Goal: Task Accomplishment & Management: Manage account settings

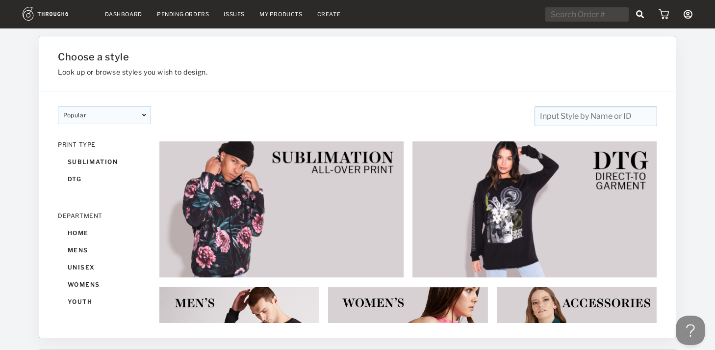
click at [115, 14] on link "Dashboard" at bounding box center [123, 14] width 37 height 7
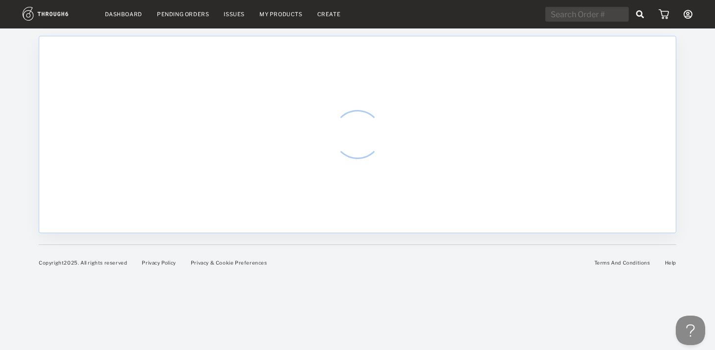
select select "9"
select select "2025"
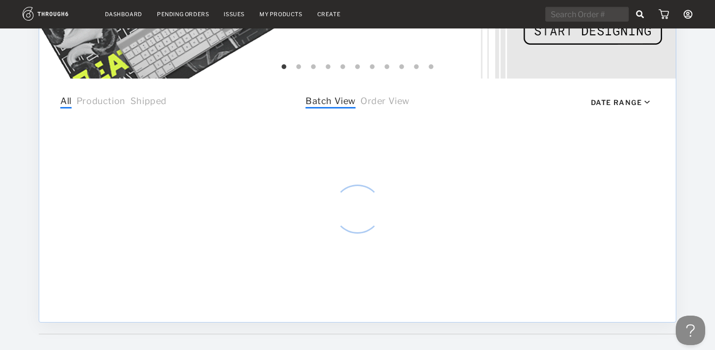
scroll to position [273, 0]
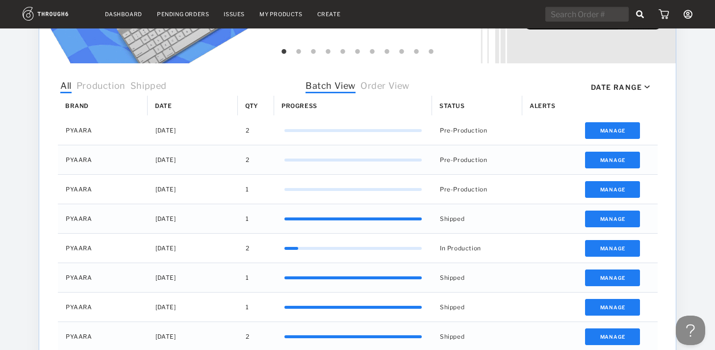
click at [390, 85] on span "Order View" at bounding box center [384, 86] width 49 height 13
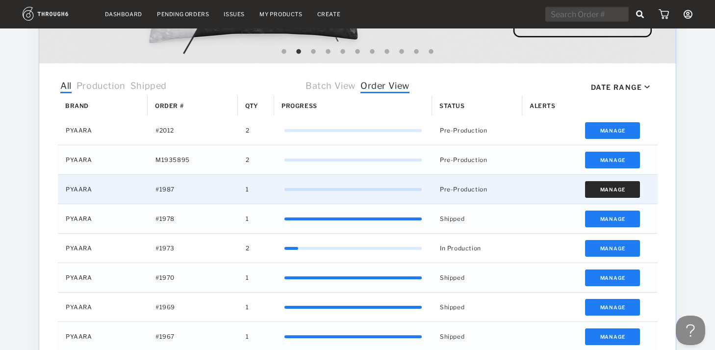
click at [617, 192] on button "Manage" at bounding box center [612, 189] width 55 height 17
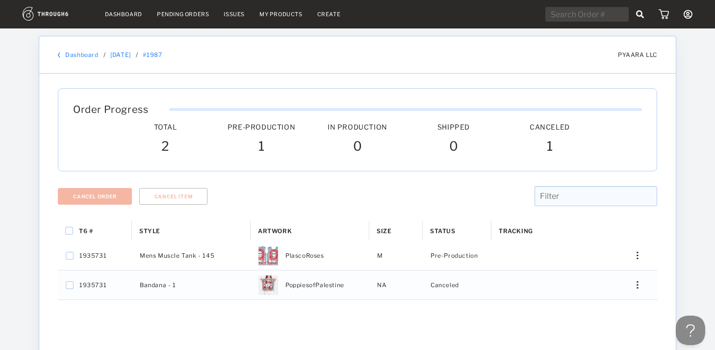
click at [74, 52] on link "Dashboard" at bounding box center [81, 54] width 33 height 7
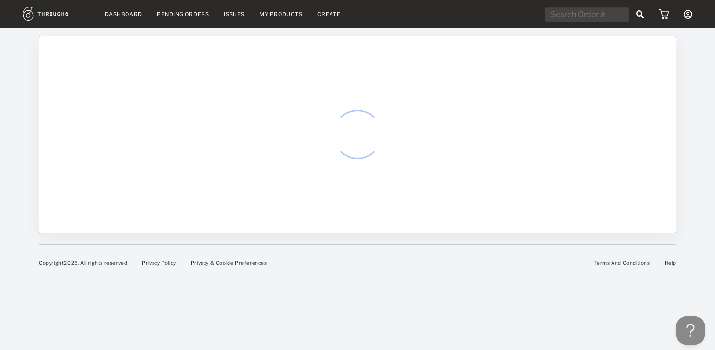
select select "9"
select select "2025"
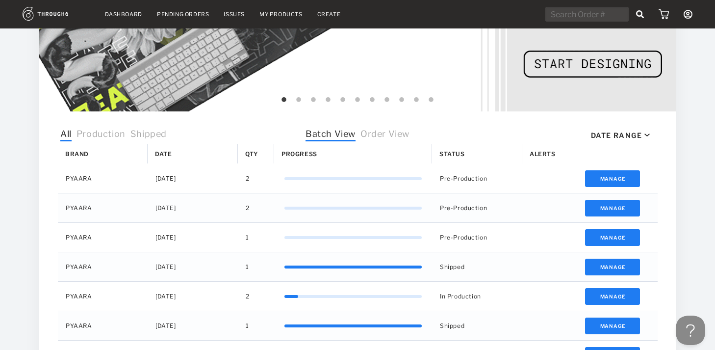
scroll to position [228, 0]
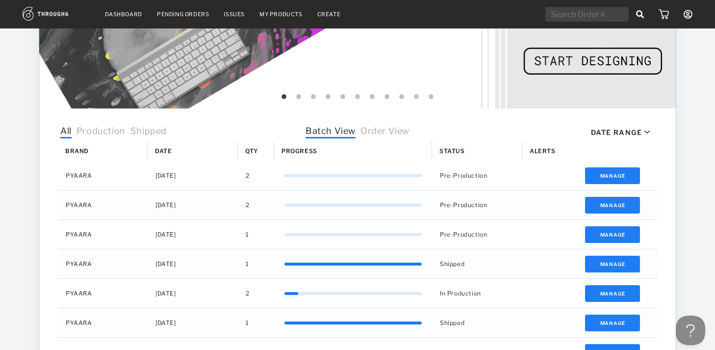
click at [388, 133] on span "Order View" at bounding box center [384, 132] width 49 height 13
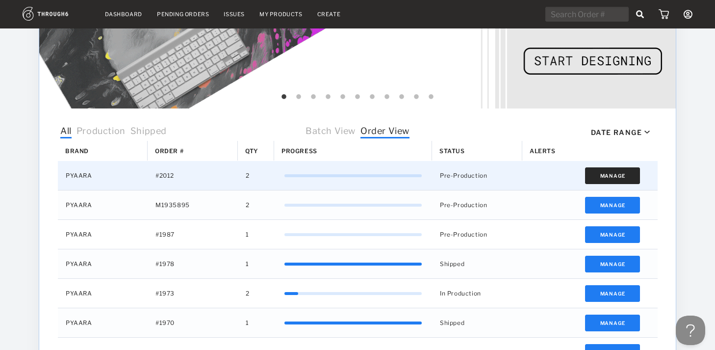
click at [619, 173] on button "Manage" at bounding box center [612, 175] width 55 height 17
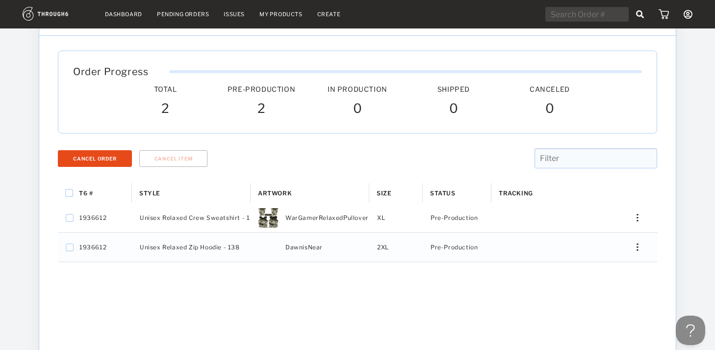
scroll to position [41, 0]
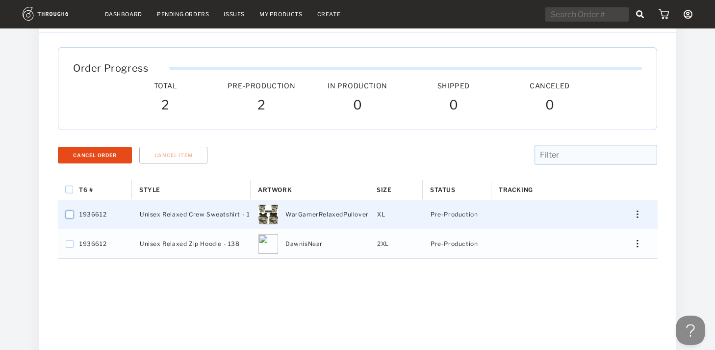
click at [68, 211] on input "Press Space to toggle row selection (unchecked)" at bounding box center [70, 214] width 8 height 8
checkbox input "true"
checkbox input "false"
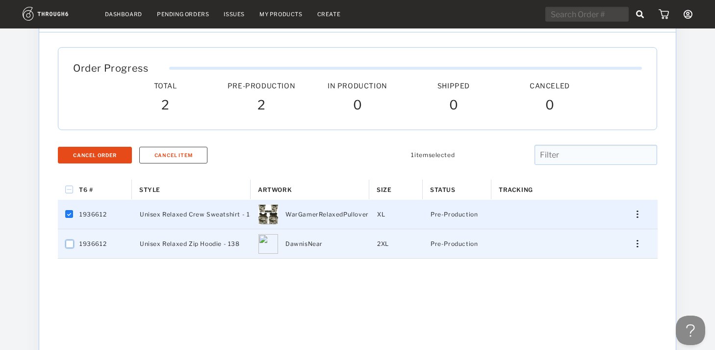
click at [69, 243] on input "Press Space to toggle row selection (unchecked)" at bounding box center [70, 244] width 8 height 8
checkbox input "true"
click at [84, 158] on button "Cancel Order" at bounding box center [95, 155] width 74 height 17
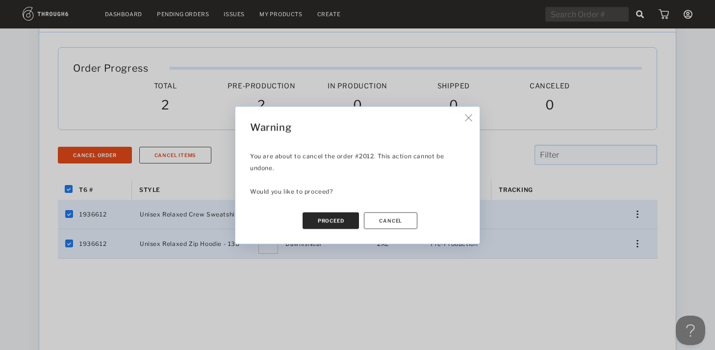
click at [315, 213] on button "Proceed" at bounding box center [331, 220] width 57 height 17
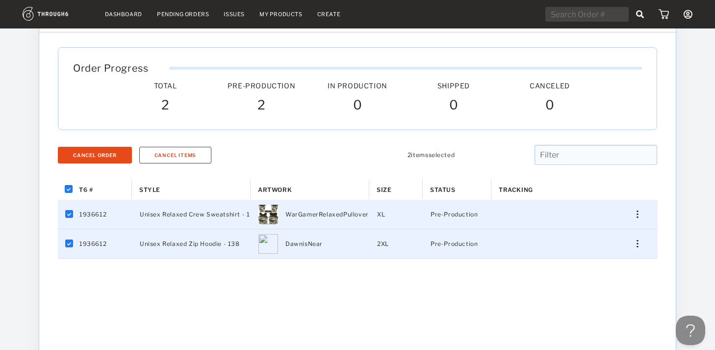
checkbox input "false"
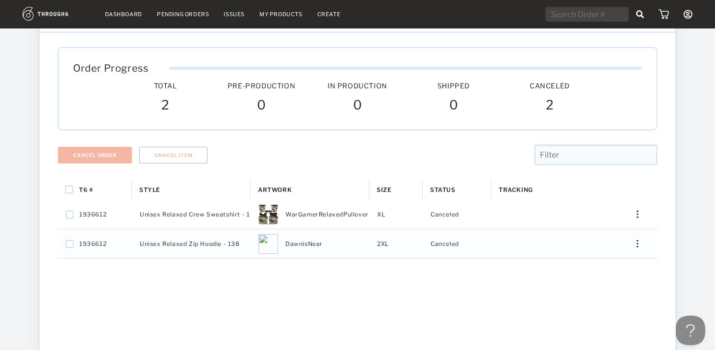
click at [118, 14] on link "Dashboard" at bounding box center [123, 14] width 37 height 7
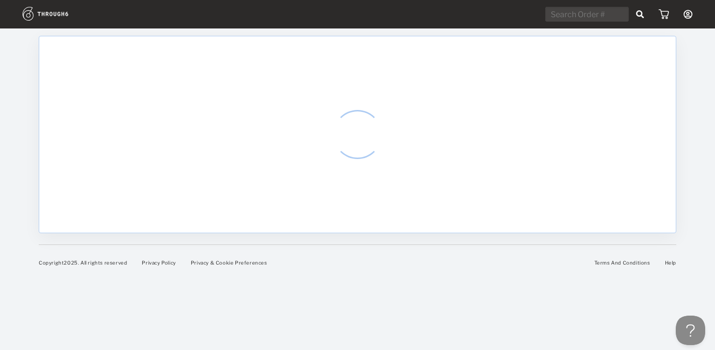
select select "9"
select select "2025"
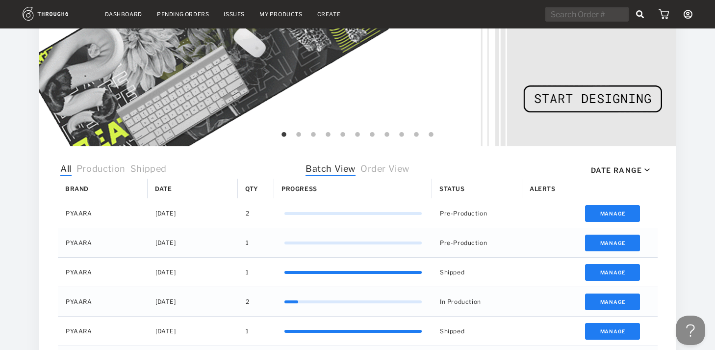
scroll to position [195, 0]
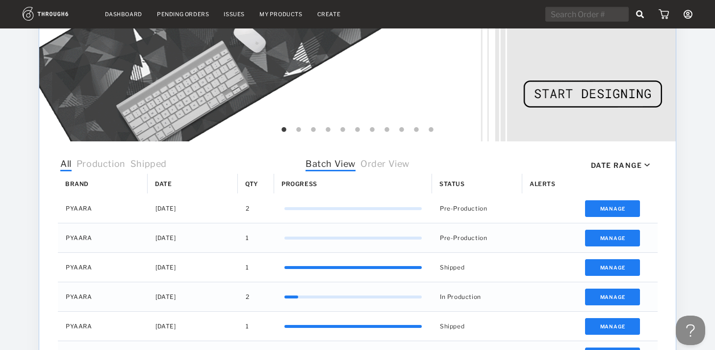
click at [392, 167] on span "Order View" at bounding box center [384, 164] width 49 height 13
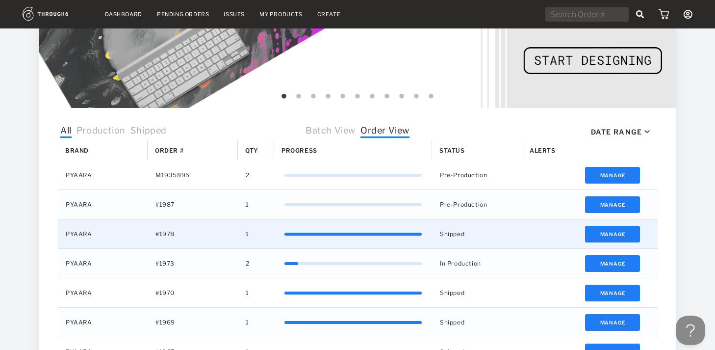
scroll to position [231, 0]
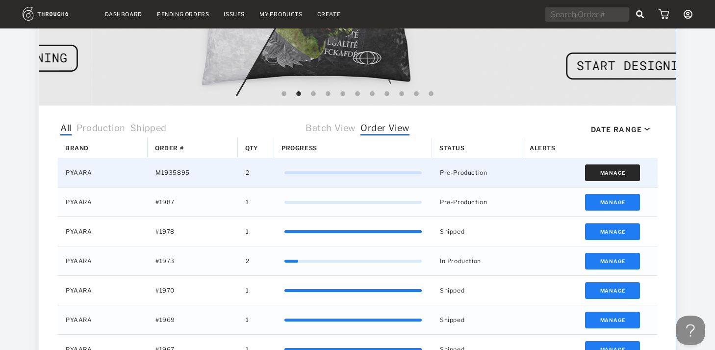
click at [602, 173] on button "Manage" at bounding box center [612, 172] width 55 height 17
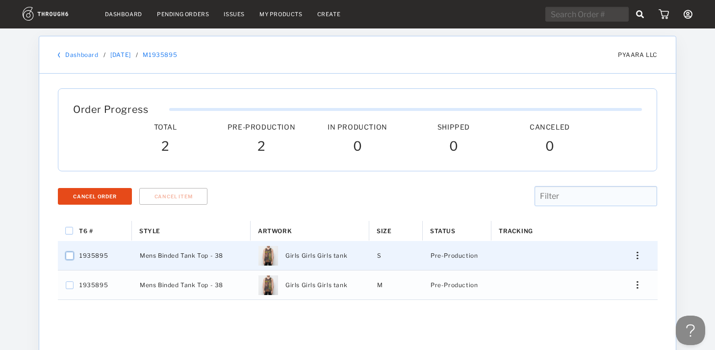
click at [70, 254] on input "Press Space to toggle row selection (unchecked)" at bounding box center [70, 256] width 8 height 8
checkbox input "true"
checkbox input "false"
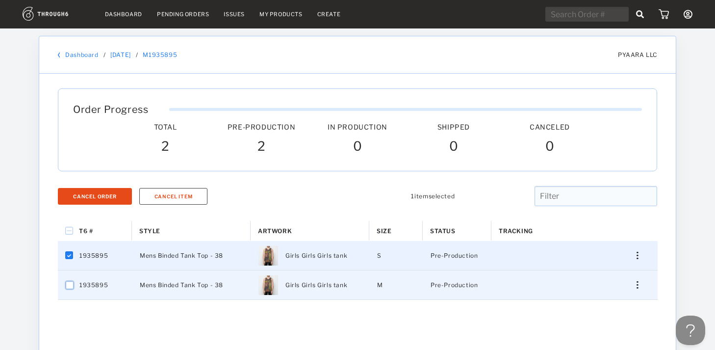
click at [68, 285] on input "Press Space to toggle row selection (unchecked)" at bounding box center [70, 285] width 8 height 8
checkbox input "true"
click at [92, 200] on button "Cancel Order" at bounding box center [95, 196] width 74 height 17
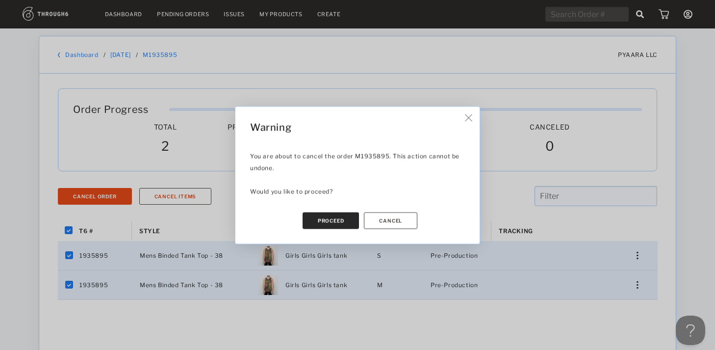
click at [325, 223] on button "Proceed" at bounding box center [331, 220] width 57 height 17
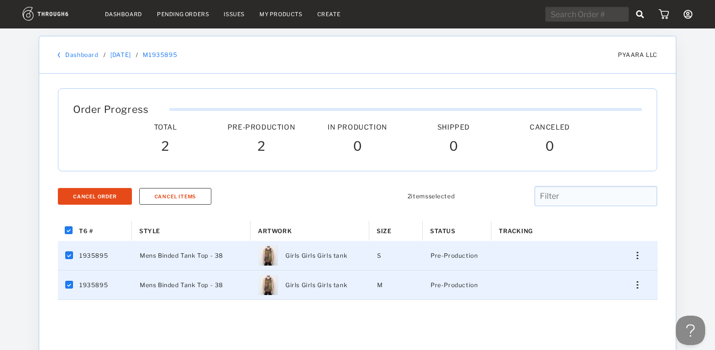
checkbox input "false"
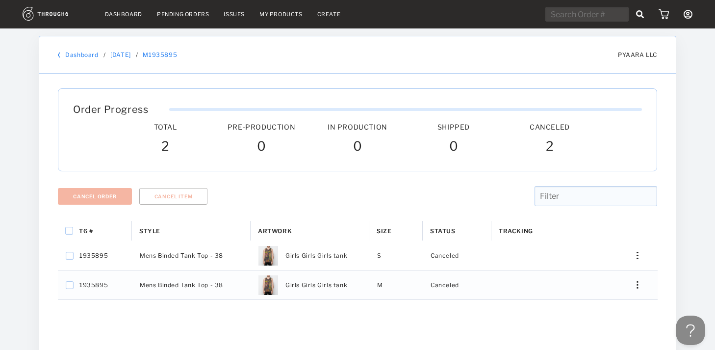
click at [80, 53] on link "Dashboard" at bounding box center [81, 54] width 33 height 7
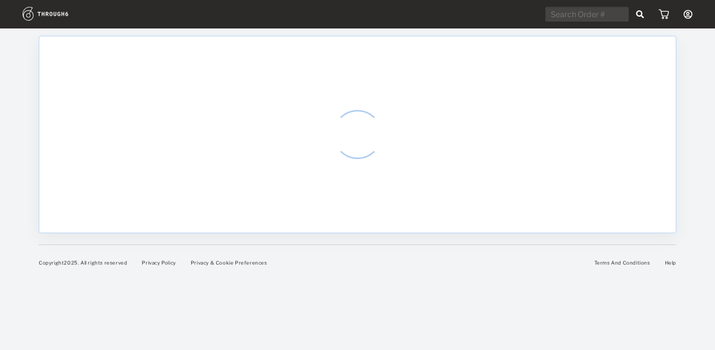
select select "9"
select select "2025"
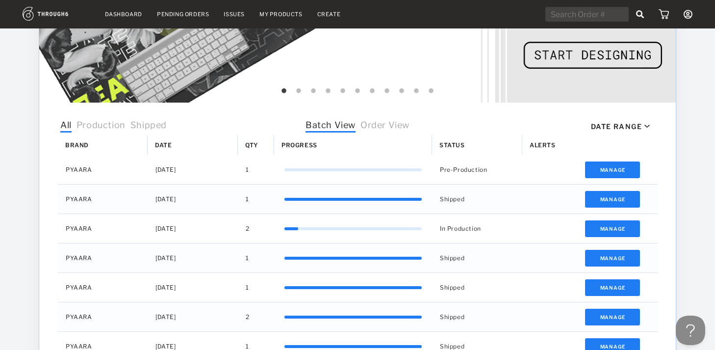
scroll to position [234, 0]
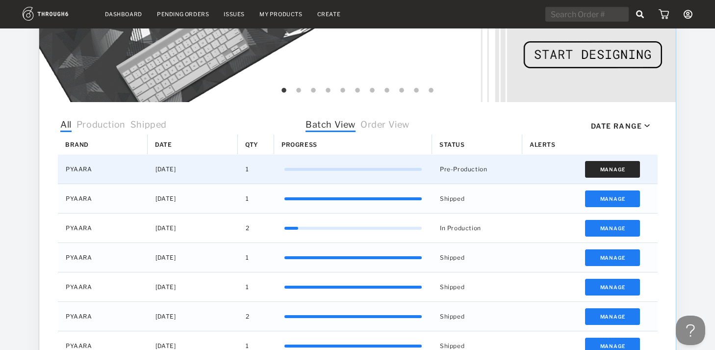
click at [596, 166] on button "Manage" at bounding box center [612, 169] width 55 height 17
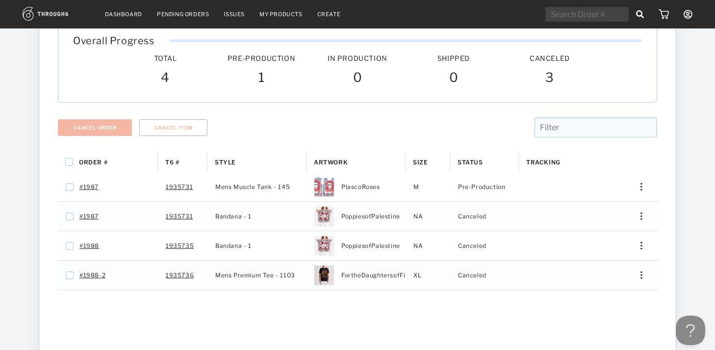
scroll to position [70, 0]
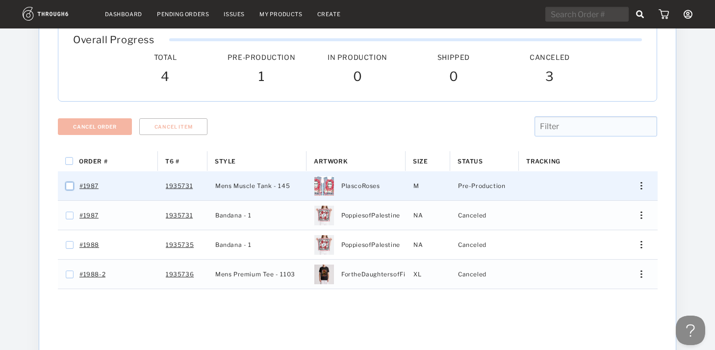
click at [71, 183] on input "Press Space to toggle row selection (unchecked)" at bounding box center [70, 186] width 8 height 8
checkbox input "true"
checkbox input "false"
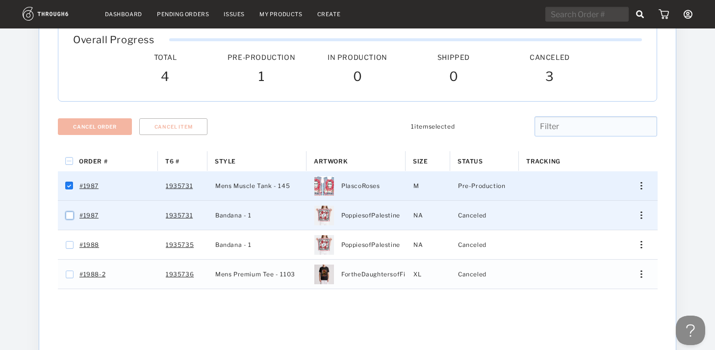
click at [70, 215] on input "Press Space to toggle row selection (unchecked)" at bounding box center [70, 215] width 8 height 8
checkbox input "true"
checkbox input "false"
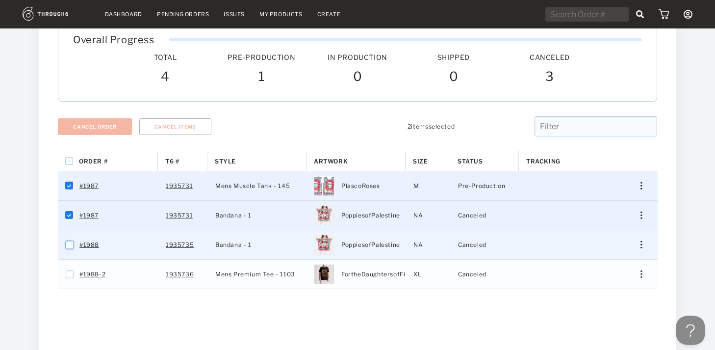
click at [70, 242] on input "Press Space to toggle row selection (unchecked)" at bounding box center [70, 245] width 8 height 8
checkbox input "true"
checkbox input "false"
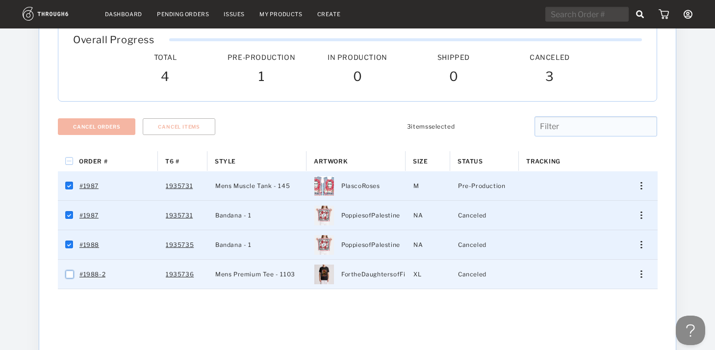
click at [69, 276] on input "Press Space to toggle row selection (unchecked)" at bounding box center [70, 274] width 8 height 8
checkbox input "true"
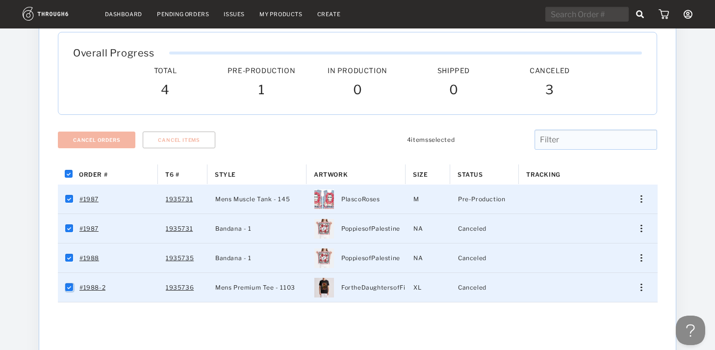
scroll to position [59, 0]
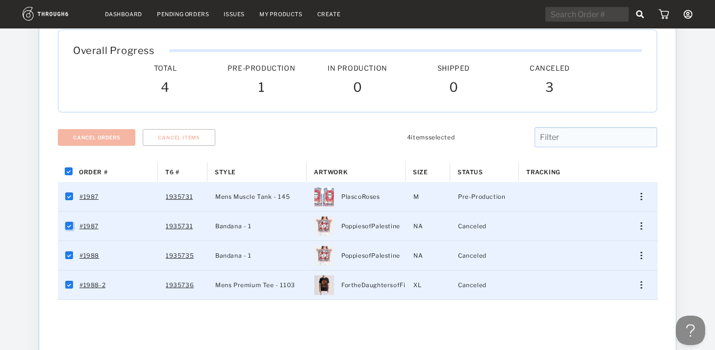
click at [69, 226] on input "Press Space to toggle row selection (checked)" at bounding box center [70, 226] width 8 height 8
checkbox input "false"
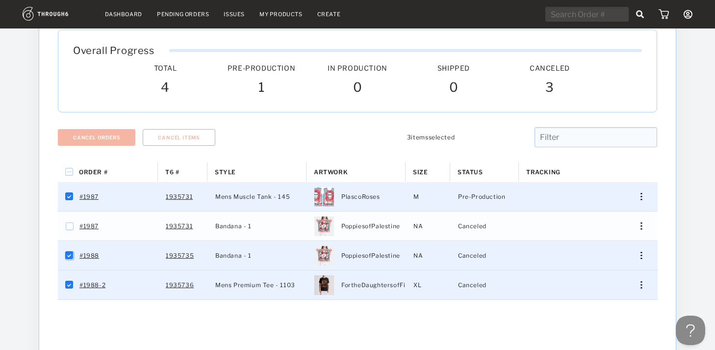
click at [68, 257] on input "Press Space to toggle row selection (checked)" at bounding box center [70, 256] width 8 height 8
checkbox input "false"
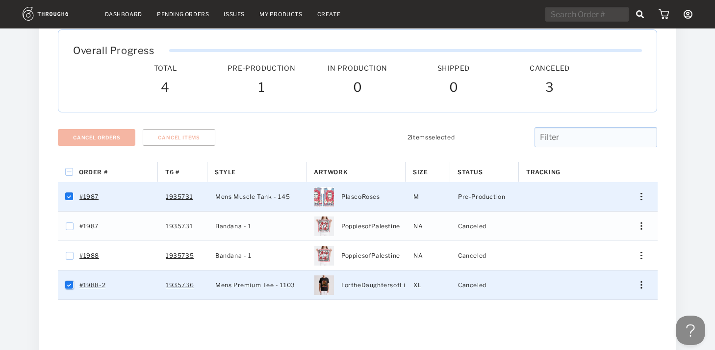
click at [68, 286] on input "Press Space to toggle row selection (checked)" at bounding box center [70, 285] width 8 height 8
checkbox input "false"
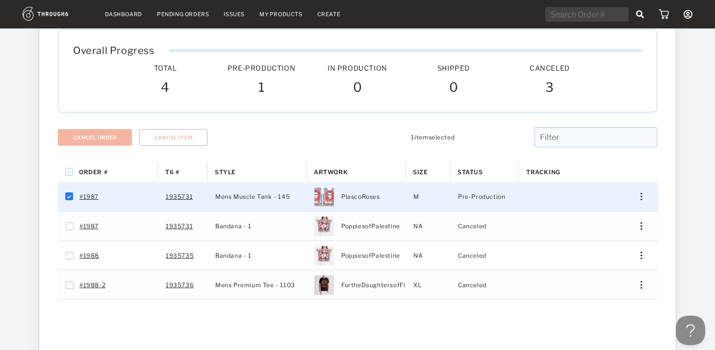
click at [642, 196] on div "Press SPACE to deselect this row." at bounding box center [638, 196] width 24 height 7
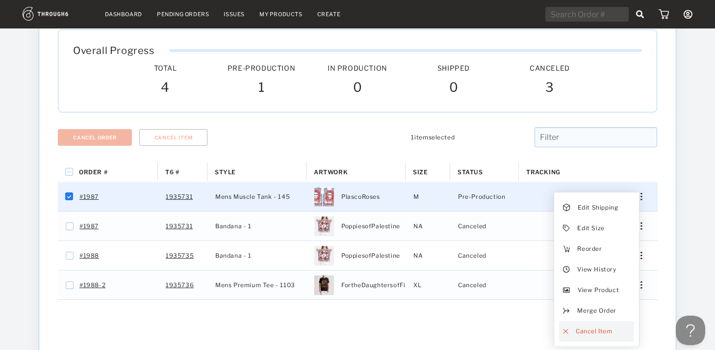
click at [591, 330] on span "Cancel Item" at bounding box center [594, 331] width 37 height 13
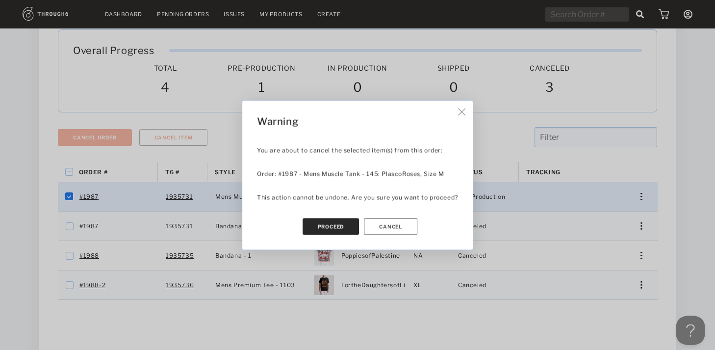
click at [336, 226] on button "Proceed" at bounding box center [331, 226] width 57 height 17
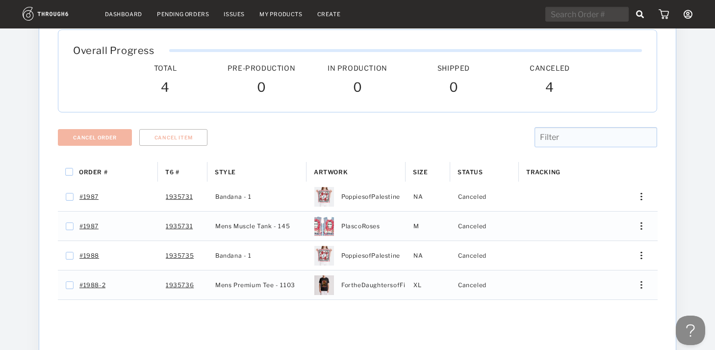
click at [135, 15] on link "Dashboard" at bounding box center [123, 14] width 37 height 7
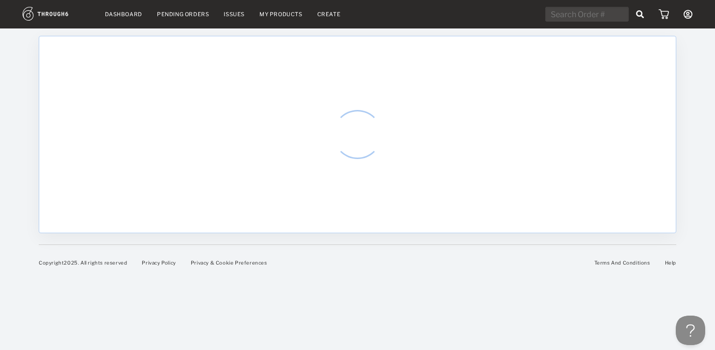
select select "9"
select select "2025"
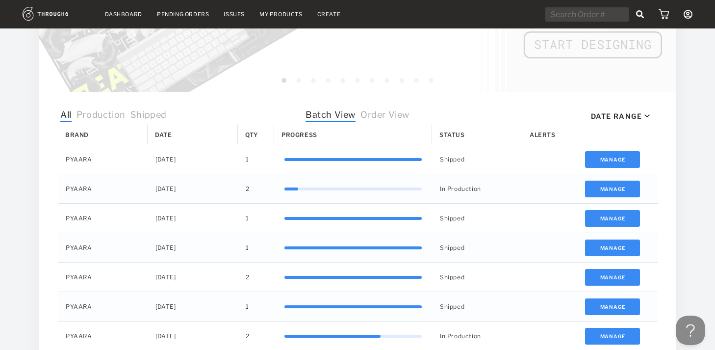
scroll to position [248, 0]
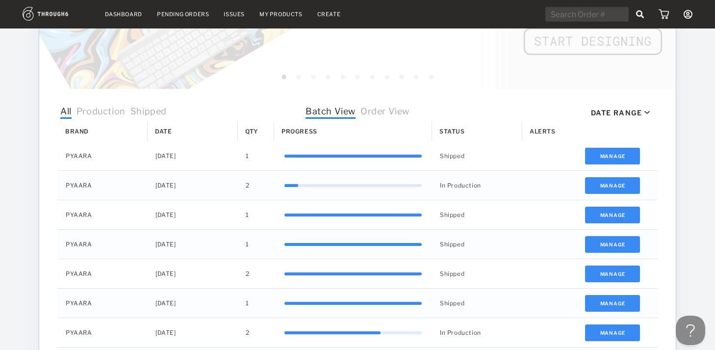
click at [379, 111] on span "Order View" at bounding box center [384, 112] width 49 height 13
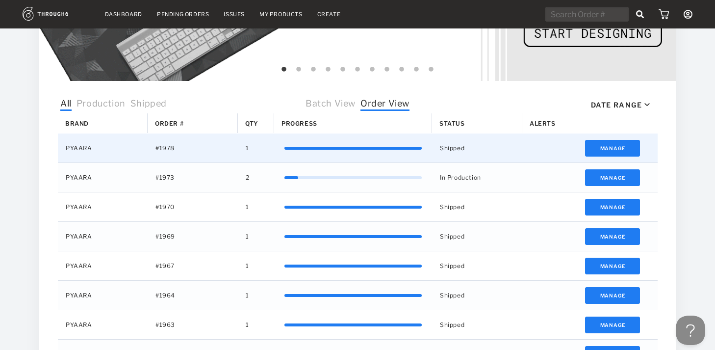
scroll to position [261, 0]
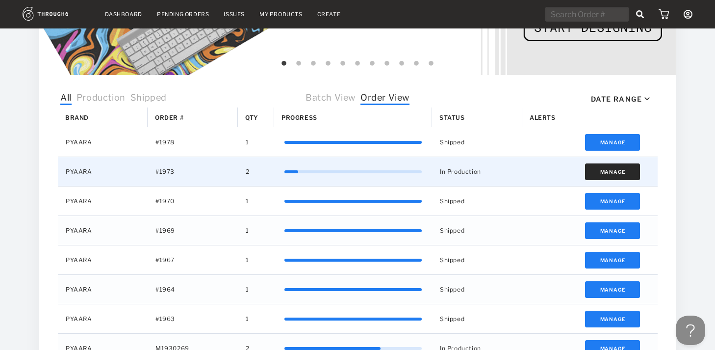
click at [600, 176] on button "Manage" at bounding box center [612, 171] width 55 height 17
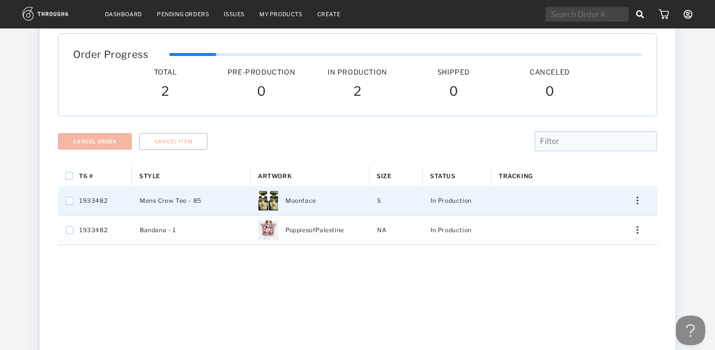
scroll to position [82, 0]
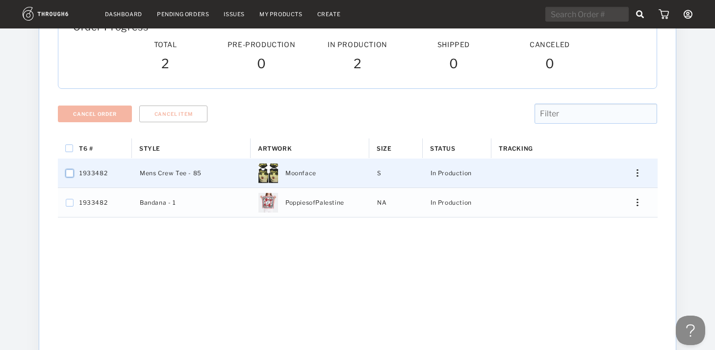
click at [69, 170] on input "Press Space to toggle row selection (unchecked)" at bounding box center [70, 173] width 8 height 8
checkbox input "true"
checkbox input "false"
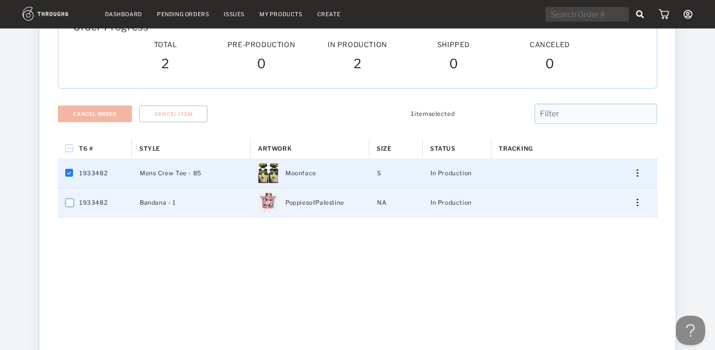
click at [70, 200] on input "Press Space to toggle row selection (unchecked)" at bounding box center [70, 203] width 8 height 8
checkbox input "true"
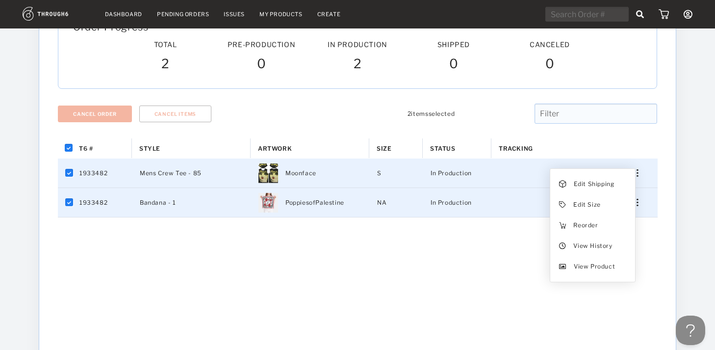
click at [639, 170] on div "Press SPACE to deselect this row." at bounding box center [634, 172] width 24 height 7
click at [487, 280] on div "T6 # Style Artwork" at bounding box center [357, 303] width 599 height 331
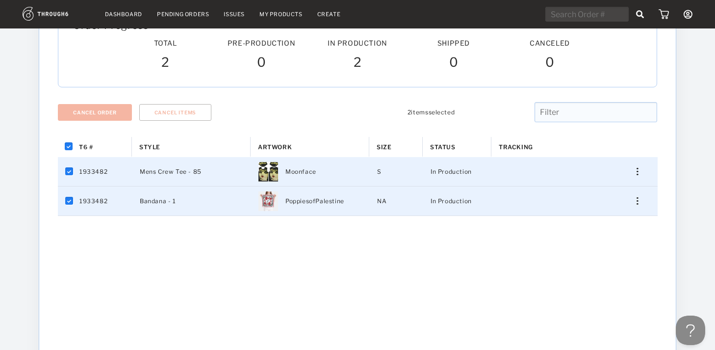
scroll to position [81, 0]
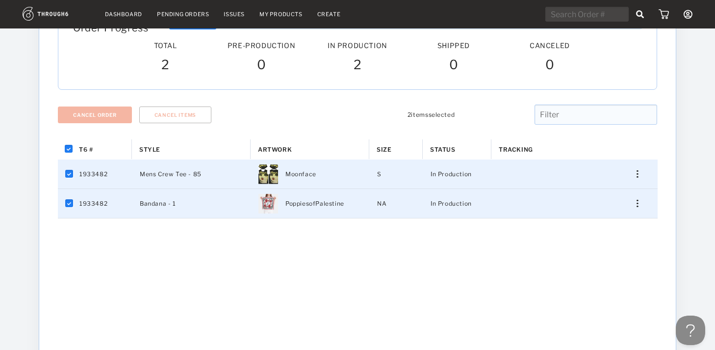
click at [633, 172] on div "Edit Shipping Edit Size Reorder View History View Product" at bounding box center [634, 173] width 24 height 7
click at [68, 204] on input "Press Space to toggle row selection (checked)" at bounding box center [70, 204] width 8 height 8
checkbox input "false"
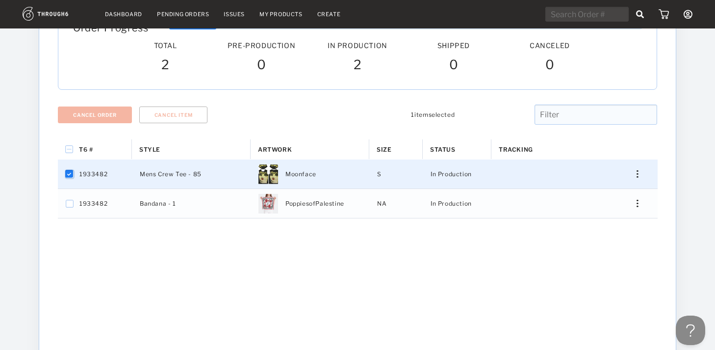
click at [67, 175] on input "Press Space to toggle row selection (checked)" at bounding box center [70, 174] width 8 height 8
checkbox input "false"
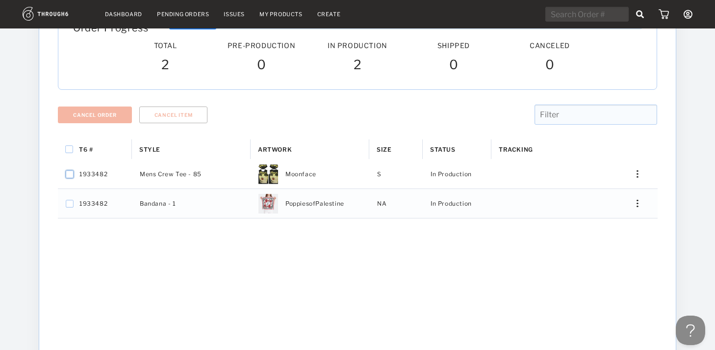
scroll to position [0, 0]
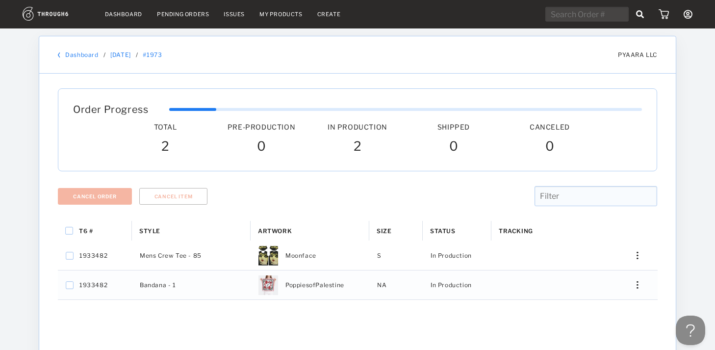
click at [174, 12] on div "Pending Orders" at bounding box center [183, 14] width 52 height 7
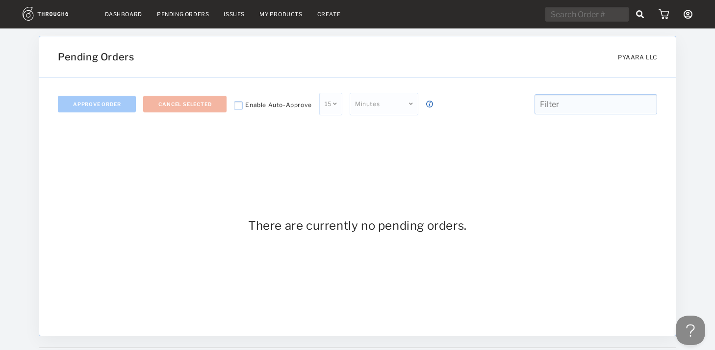
click at [173, 15] on div "Pending Orders" at bounding box center [183, 14] width 52 height 7
click at [120, 16] on link "Dashboard" at bounding box center [123, 14] width 37 height 7
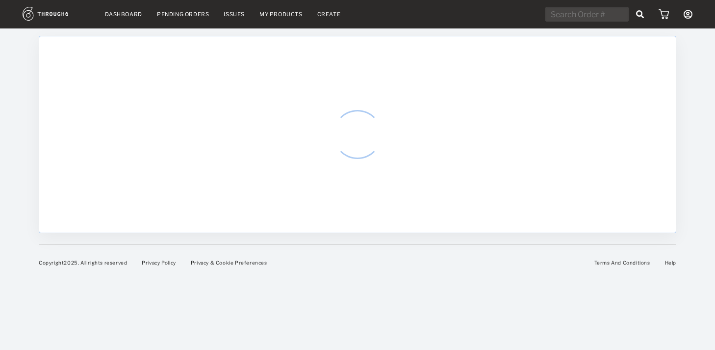
select select "9"
select select "2025"
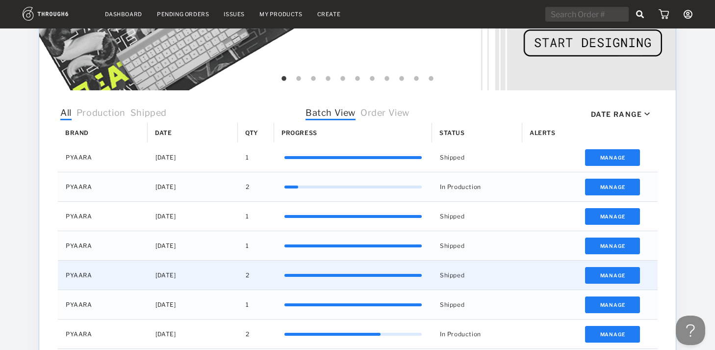
scroll to position [315, 0]
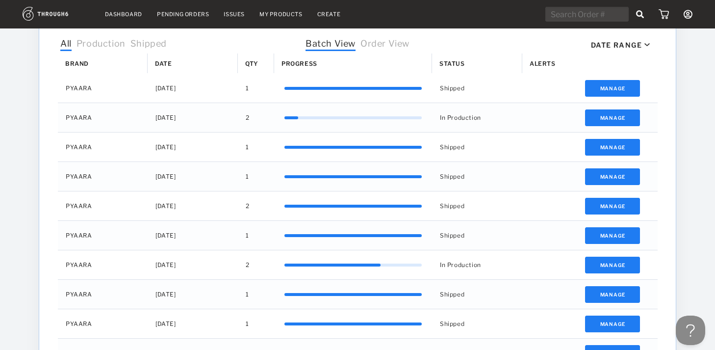
click at [386, 43] on span "Order View" at bounding box center [384, 44] width 49 height 13
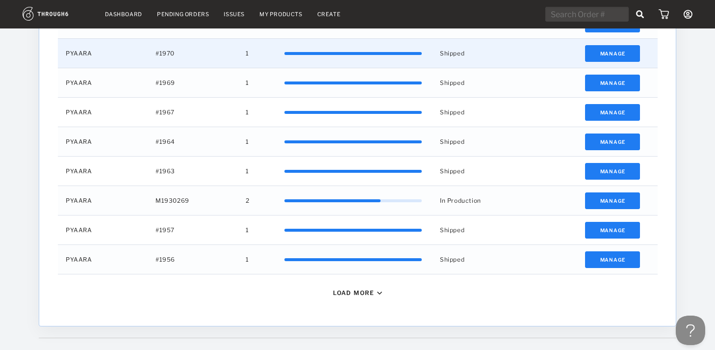
scroll to position [428, 0]
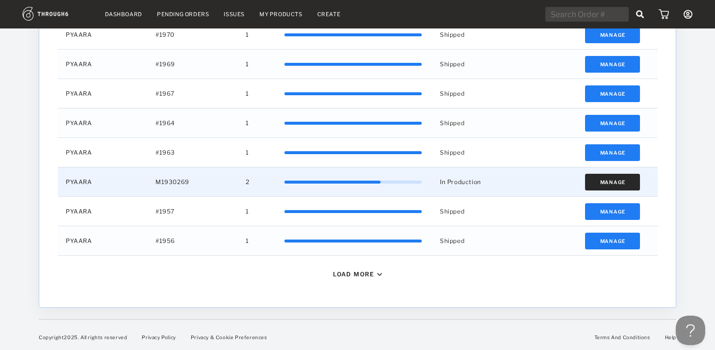
click at [606, 184] on button "Manage" at bounding box center [612, 182] width 55 height 17
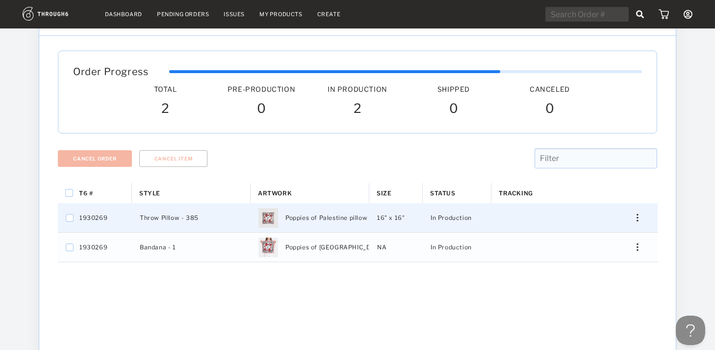
scroll to position [44, 0]
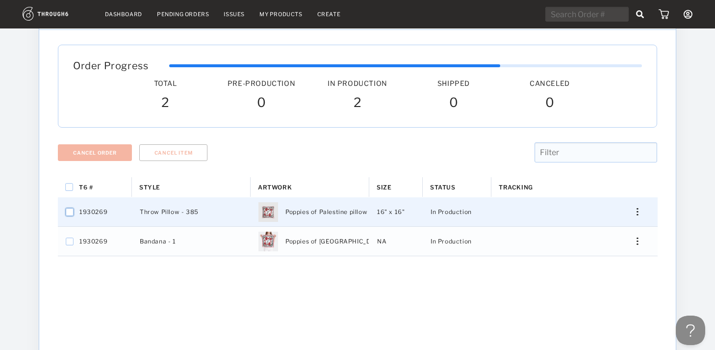
click at [70, 211] on input "Press Space to toggle row selection (unchecked)" at bounding box center [70, 212] width 8 height 8
checkbox input "true"
checkbox input "false"
click at [637, 209] on img "Press SPACE to deselect this row." at bounding box center [637, 211] width 1 height 7
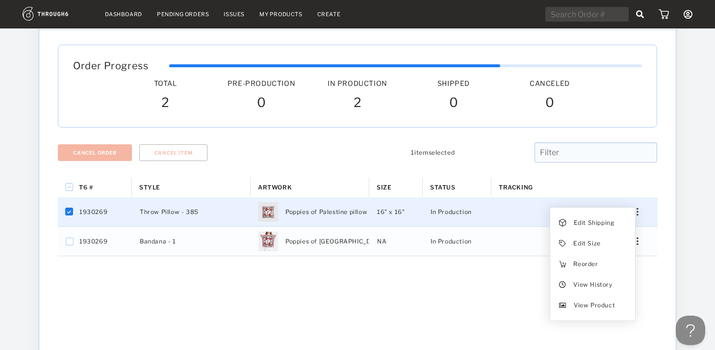
click at [467, 309] on div "T6 # Style Artwork" at bounding box center [357, 342] width 599 height 331
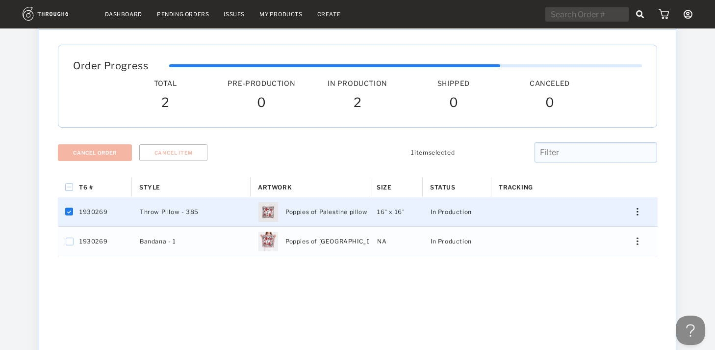
click at [50, 13] on img at bounding box center [57, 14] width 68 height 14
